Goal: Check status: Check status

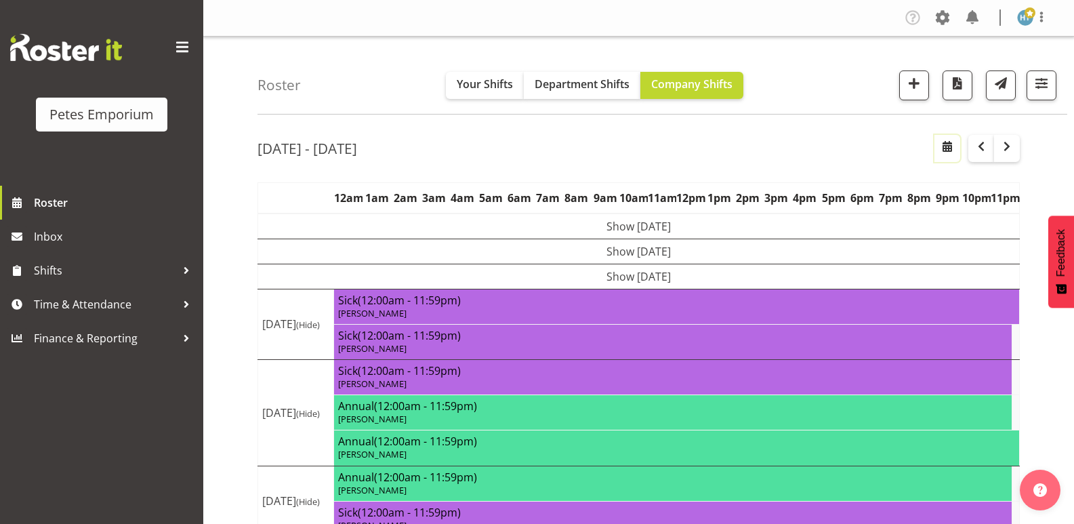
click at [954, 151] on span "button" at bounding box center [947, 146] width 16 height 16
select select "7"
select select "2025"
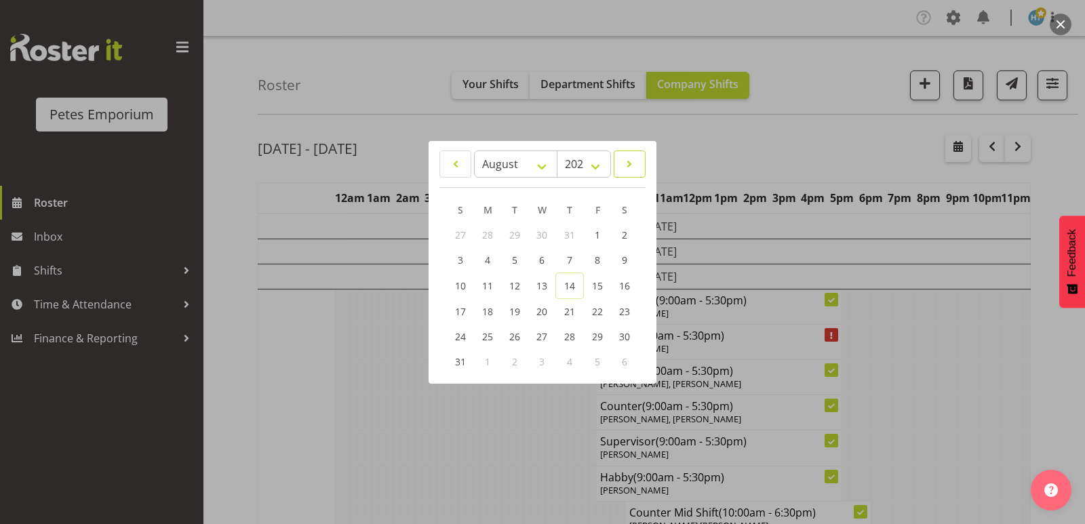
click at [624, 164] on span at bounding box center [629, 164] width 14 height 16
select select "8"
click at [624, 230] on span "6" at bounding box center [623, 235] width 5 height 13
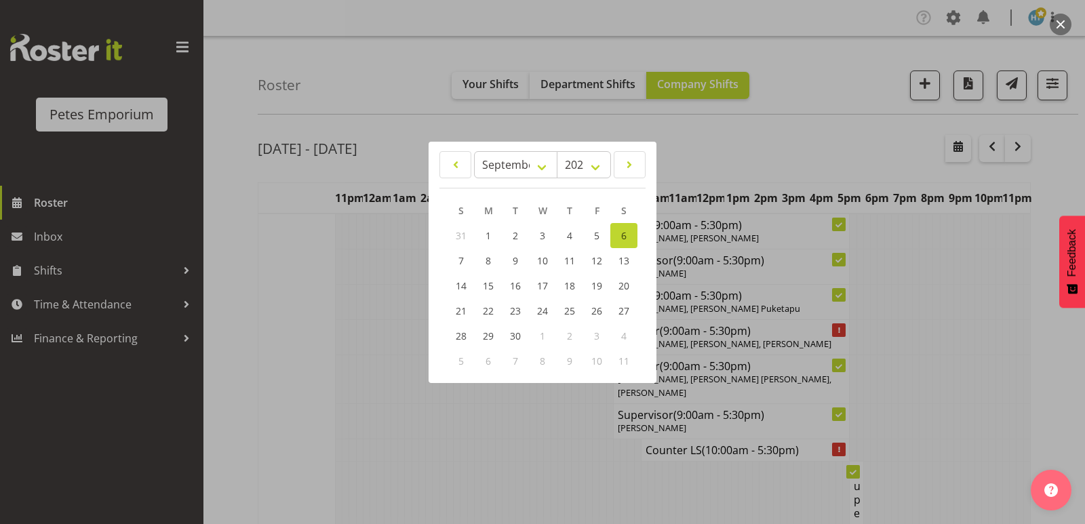
click at [407, 124] on div at bounding box center [542, 262] width 1085 height 524
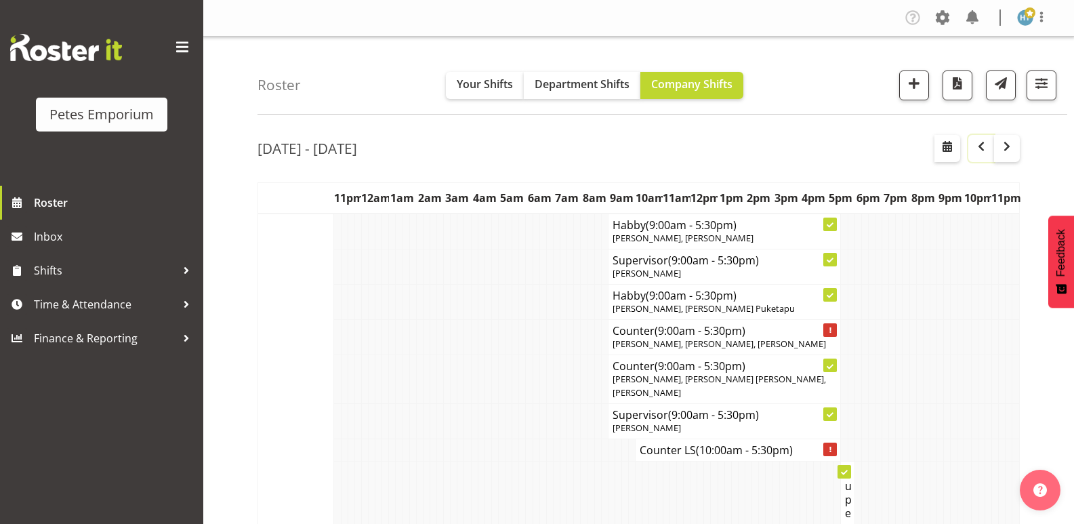
click at [982, 146] on span "button" at bounding box center [981, 146] width 16 height 16
click at [1026, 12] on span at bounding box center [1030, 12] width 11 height 11
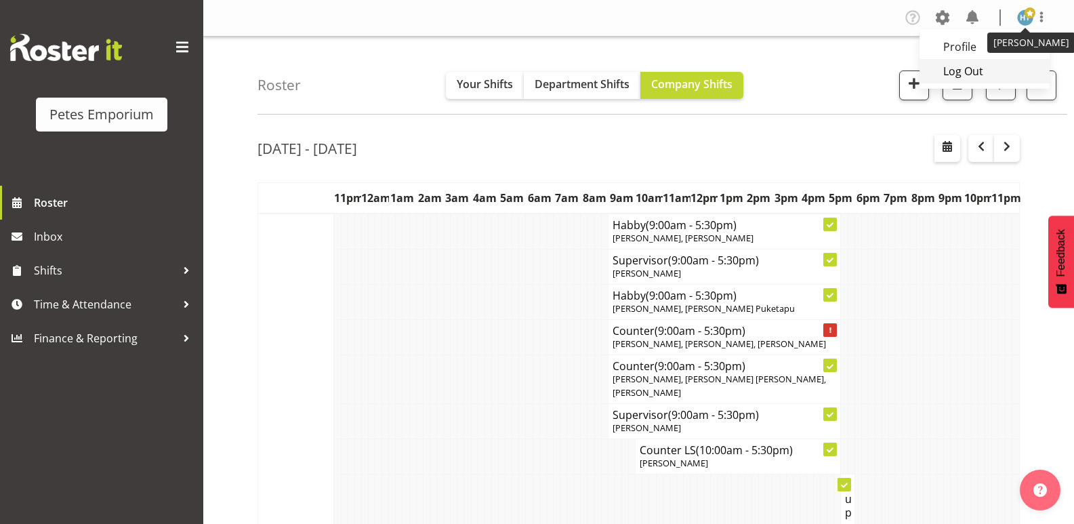
click at [964, 70] on link "Log Out" at bounding box center [985, 71] width 130 height 24
